Goal: Navigation & Orientation: Find specific page/section

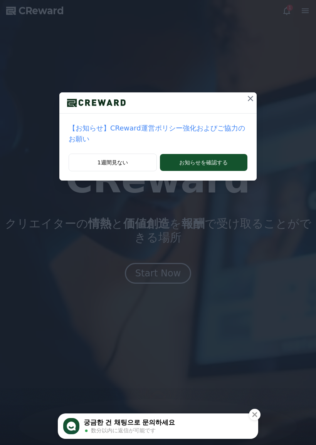
click at [135, 165] on button "1週間見ない" at bounding box center [113, 163] width 88 height 18
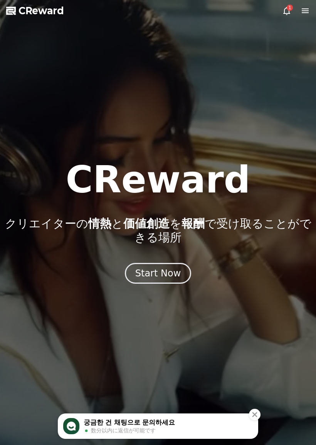
click at [301, 11] on icon at bounding box center [304, 10] width 7 height 5
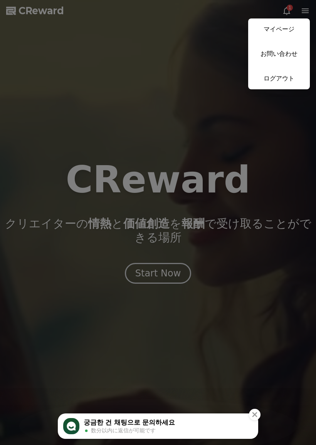
click at [280, 28] on link "マイページ" at bounding box center [279, 29] width 62 height 22
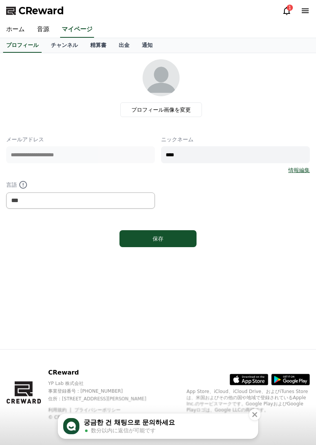
click at [119, 52] on link "出金" at bounding box center [123, 45] width 23 height 15
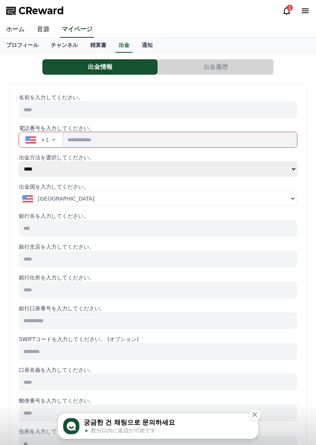
click at [86, 52] on link "精算書" at bounding box center [98, 45] width 28 height 15
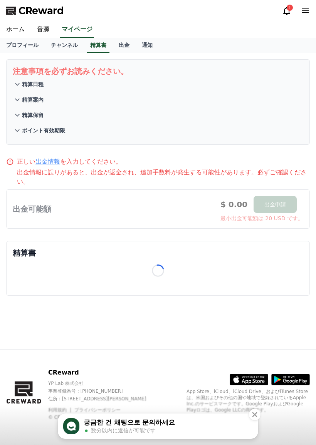
click at [90, 56] on div "注意事項を必ずお読みください。 精算日程 精算案内 精算保留 ポイント有効期限 正しい 出金情報 を入力してください。 出金情報に誤りがあると、出金が返金され…" at bounding box center [158, 201] width 316 height 296
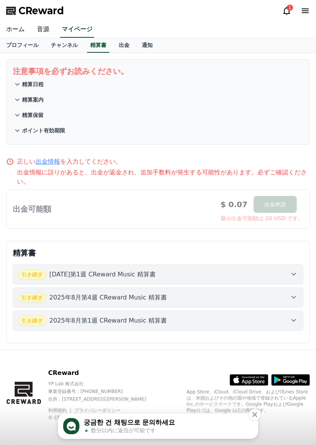
click at [225, 269] on div "引き継ぎ [DATE]第1週 CReward Music 精算書" at bounding box center [158, 274] width 280 height 10
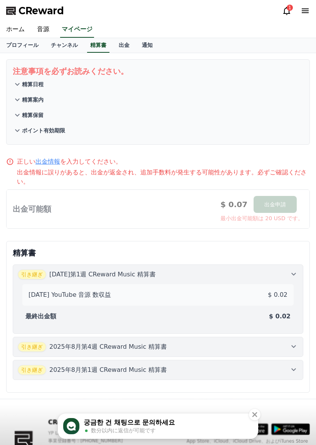
click at [65, 46] on link "チャンネル" at bounding box center [64, 45] width 39 height 15
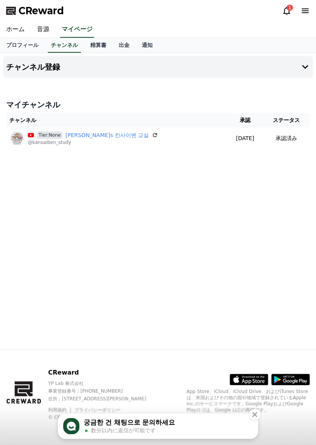
click at [57, 51] on link "チャンネル" at bounding box center [64, 45] width 33 height 15
click at [137, 47] on link "通知" at bounding box center [147, 45] width 23 height 15
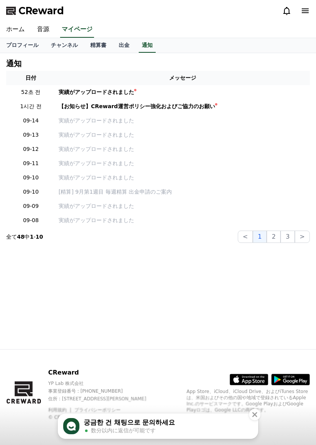
click at [288, 12] on icon at bounding box center [286, 10] width 9 height 9
click at [118, 91] on div "実績がアップロードされました" at bounding box center [96, 92] width 75 height 8
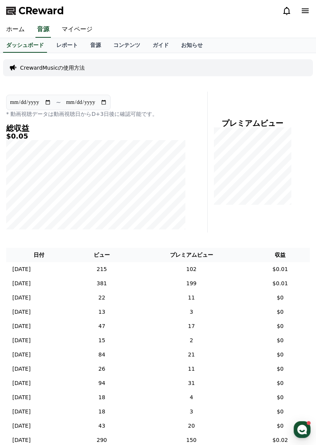
click at [89, 47] on link "音源" at bounding box center [95, 45] width 23 height 15
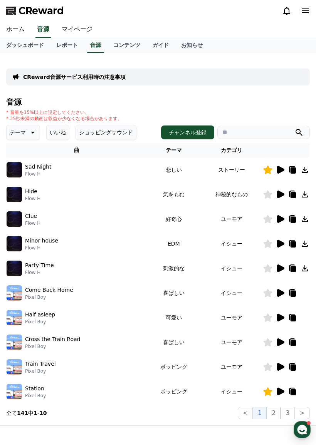
click at [76, 28] on link "マイページ" at bounding box center [76, 30] width 43 height 16
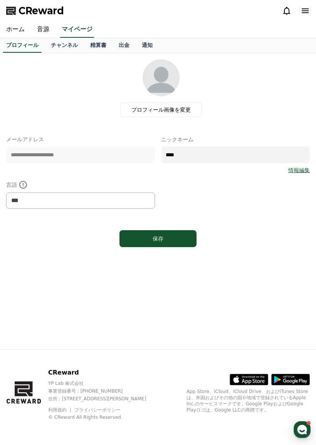
click at [97, 46] on link "精算書" at bounding box center [98, 45] width 28 height 15
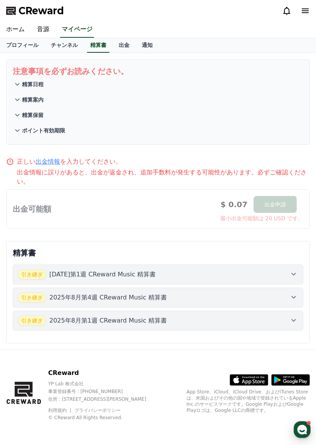
click at [117, 43] on link "出金" at bounding box center [123, 45] width 23 height 15
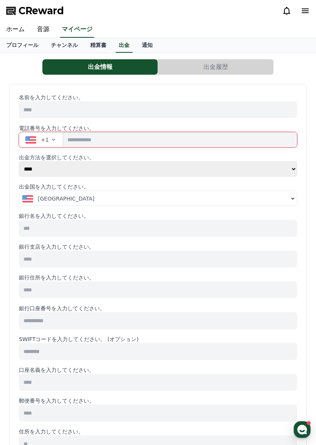
click at [54, 45] on link "チャンネル" at bounding box center [64, 45] width 39 height 15
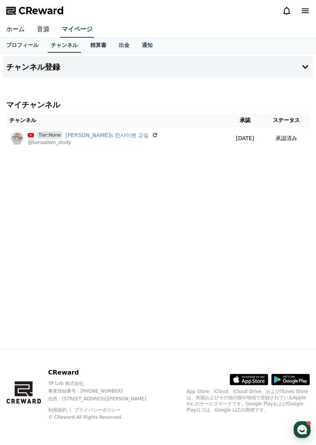
click at [146, 45] on link "通知" at bounding box center [147, 45] width 23 height 15
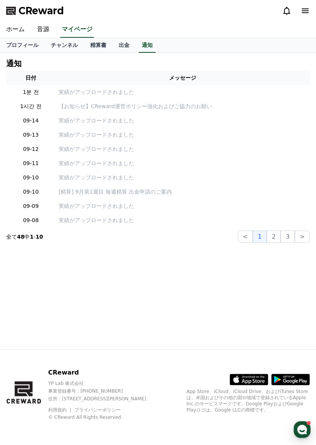
click at [21, 42] on link "プロフィール" at bounding box center [22, 45] width 45 height 15
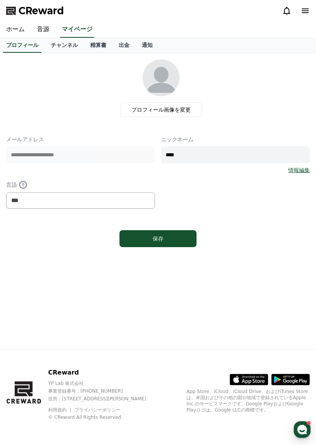
click at [41, 30] on link "音源" at bounding box center [43, 30] width 25 height 16
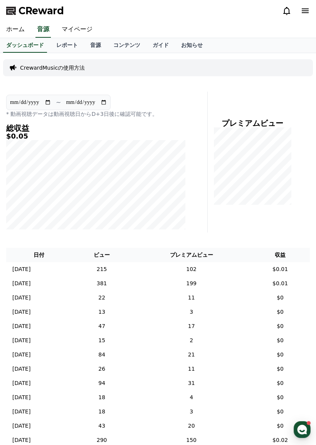
click at [21, 32] on link "ホーム" at bounding box center [15, 30] width 31 height 16
